Goal: Task Accomplishment & Management: Manage account settings

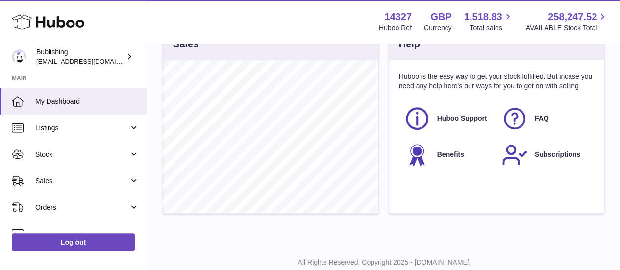
scroll to position [371, 0]
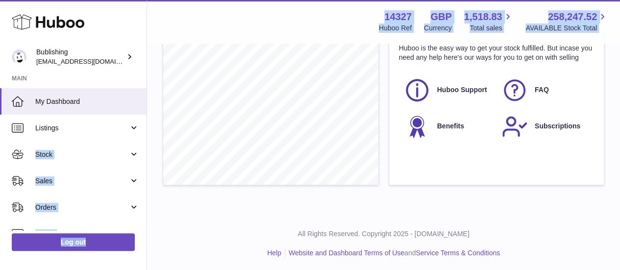
drag, startPoint x: 146, startPoint y: 140, endPoint x: 155, endPoint y: 177, distance: 37.8
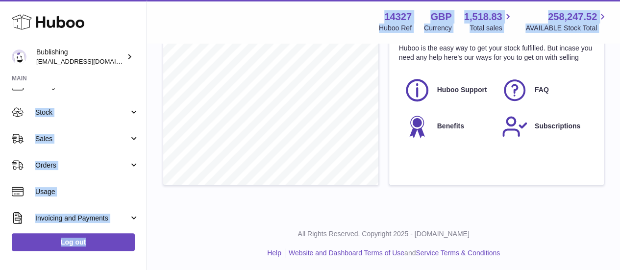
scroll to position [43, 0]
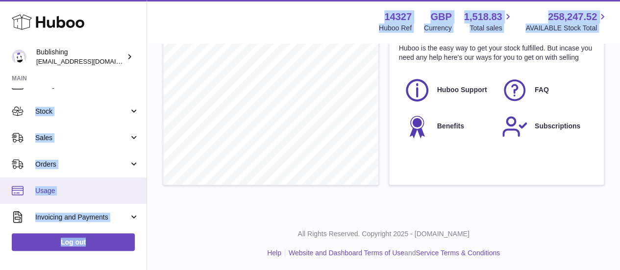
click at [73, 192] on span "Usage" at bounding box center [87, 190] width 104 height 9
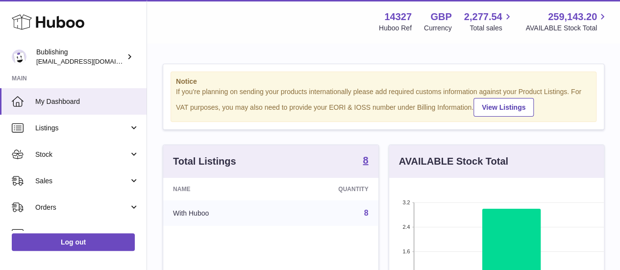
scroll to position [153, 215]
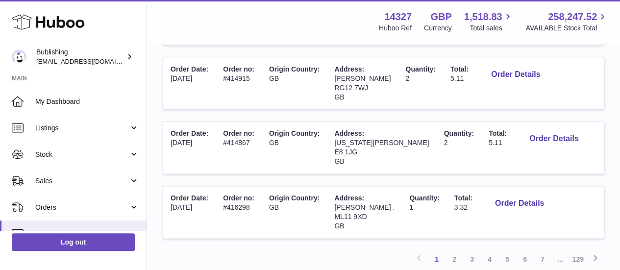
scroll to position [594, 0]
